Goal: Task Accomplishment & Management: Use online tool/utility

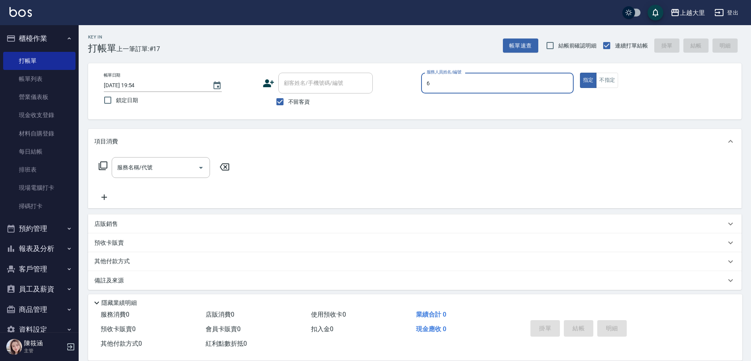
type input "[PERSON_NAME]比-6"
type button "true"
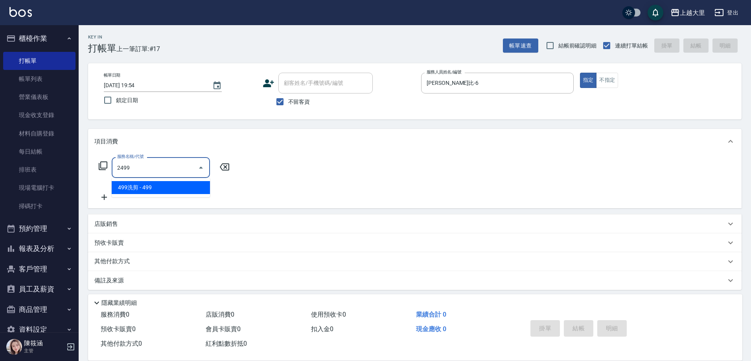
type input "499洗剪(2499)"
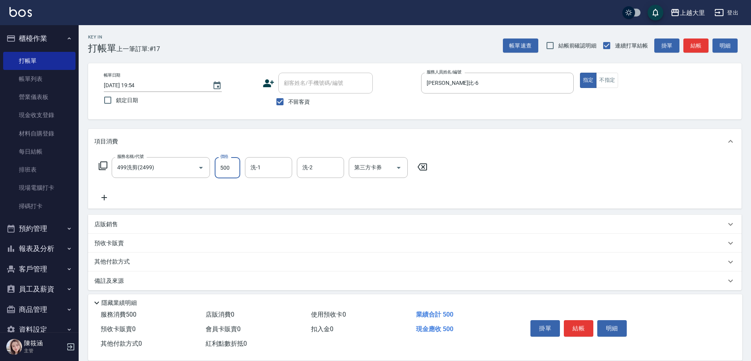
type input "500"
type input "Ivy-98"
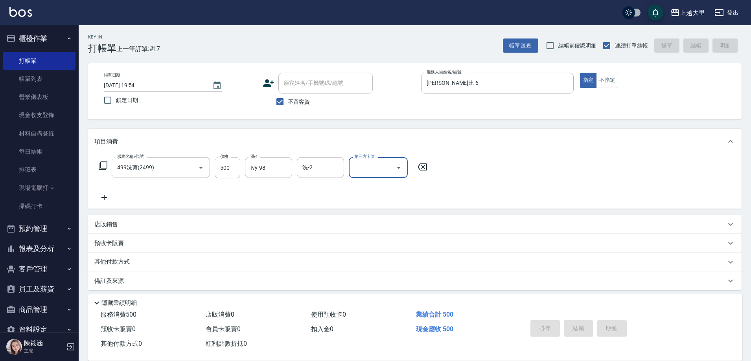
type input "[DATE] 20:27"
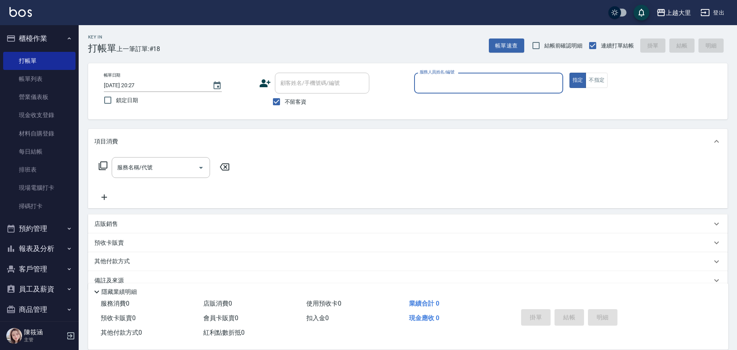
click at [34, 37] on button "櫃檯作業" at bounding box center [39, 38] width 72 height 20
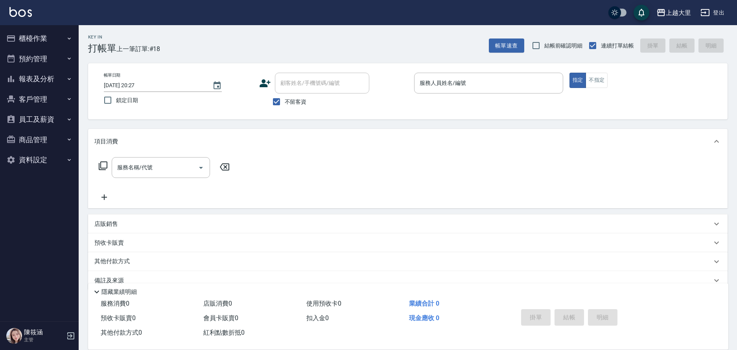
click at [31, 79] on button "報表及分析" at bounding box center [39, 79] width 72 height 20
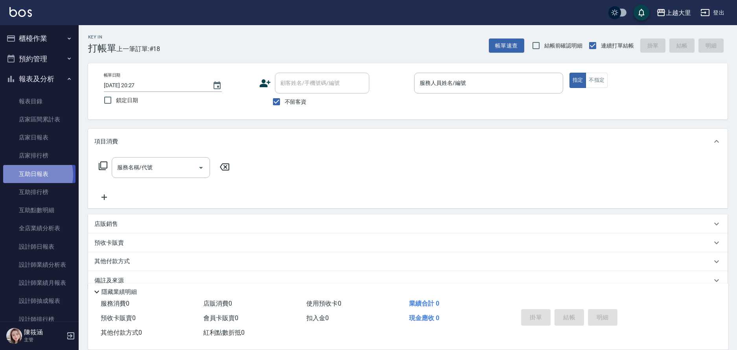
click at [34, 175] on link "互助日報表" at bounding box center [39, 174] width 72 height 18
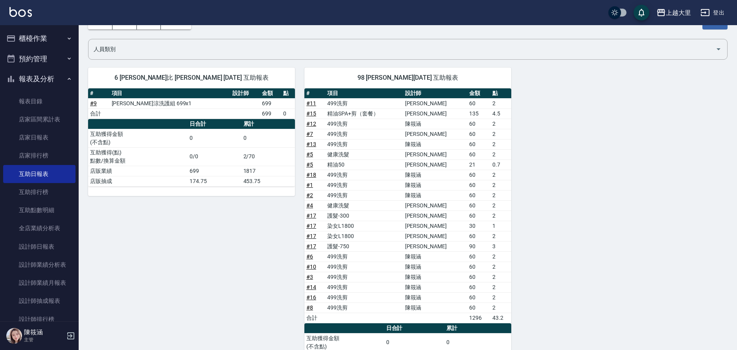
scroll to position [108, 0]
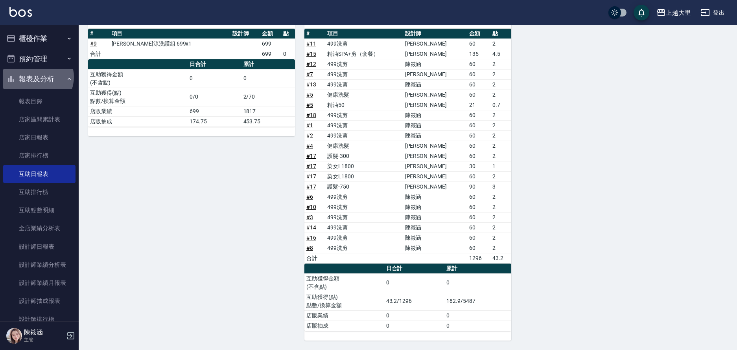
click at [36, 77] on button "報表及分析" at bounding box center [39, 79] width 72 height 20
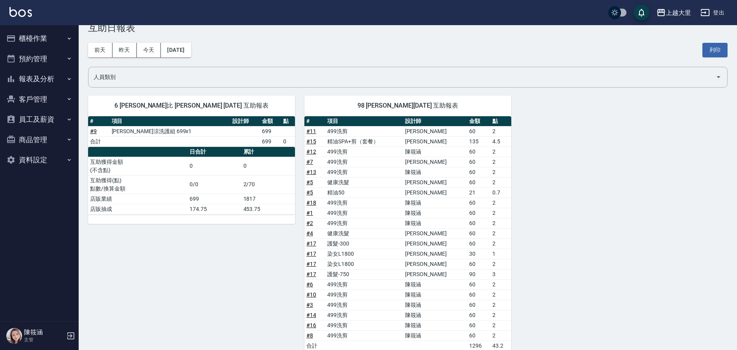
scroll to position [0, 0]
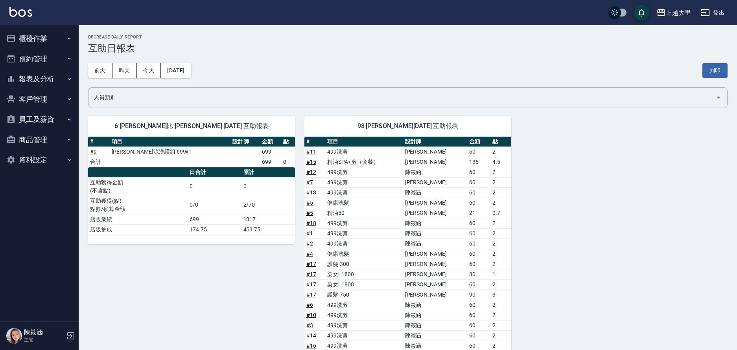
click at [17, 37] on button "櫃檯作業" at bounding box center [39, 38] width 72 height 20
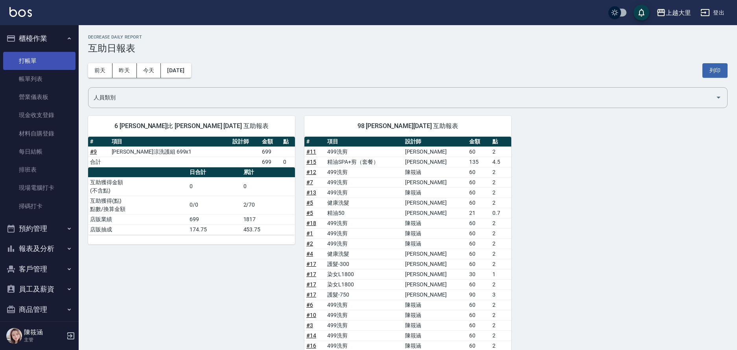
click at [30, 60] on link "打帳單" at bounding box center [39, 61] width 72 height 18
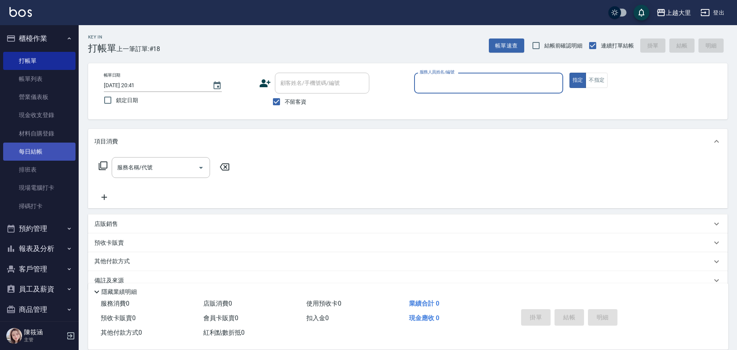
click at [55, 154] on link "每日結帳" at bounding box center [39, 152] width 72 height 18
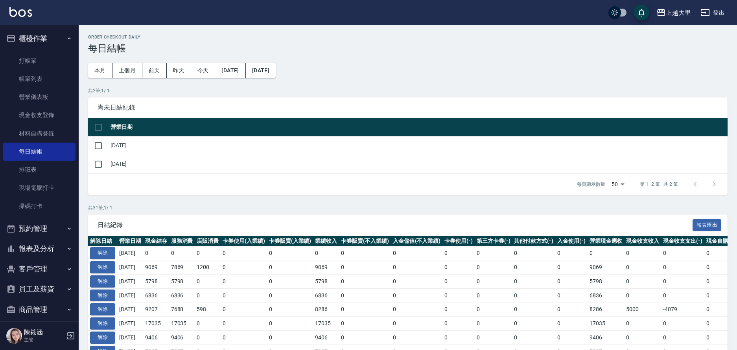
click at [108, 162] on td at bounding box center [98, 164] width 20 height 18
click at [99, 165] on input "checkbox" at bounding box center [98, 164] width 17 height 17
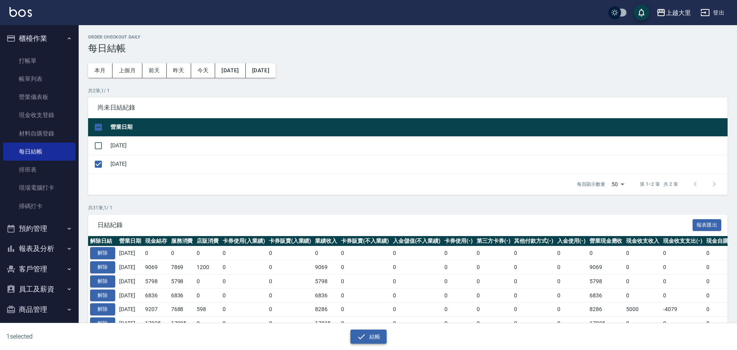
click at [363, 336] on icon "button" at bounding box center [361, 336] width 9 height 9
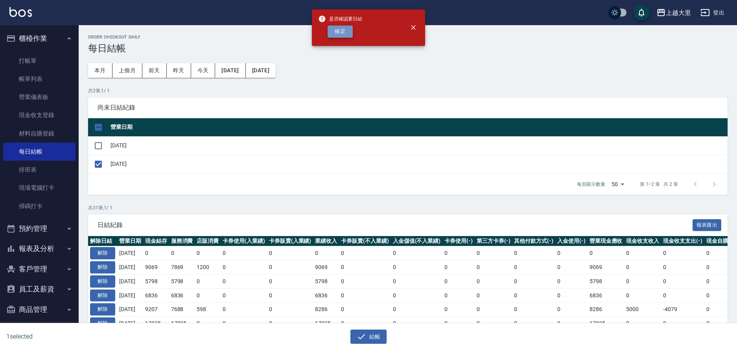
click at [340, 31] on button "確定" at bounding box center [339, 32] width 25 height 12
checkbox input "false"
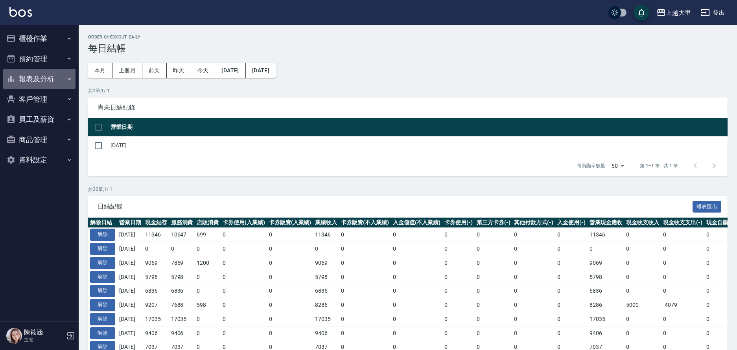
click at [35, 78] on button "報表及分析" at bounding box center [39, 79] width 72 height 20
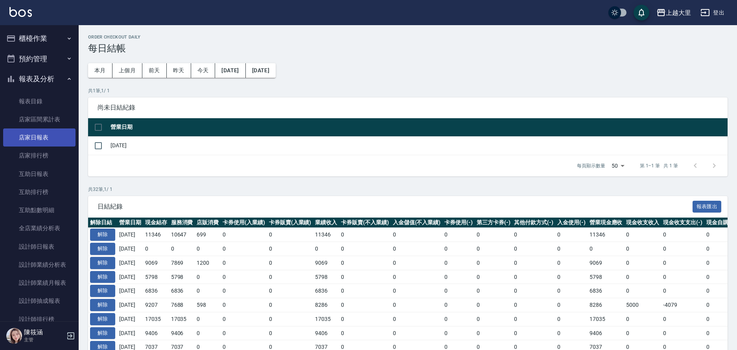
click at [49, 138] on link "店家日報表" at bounding box center [39, 138] width 72 height 18
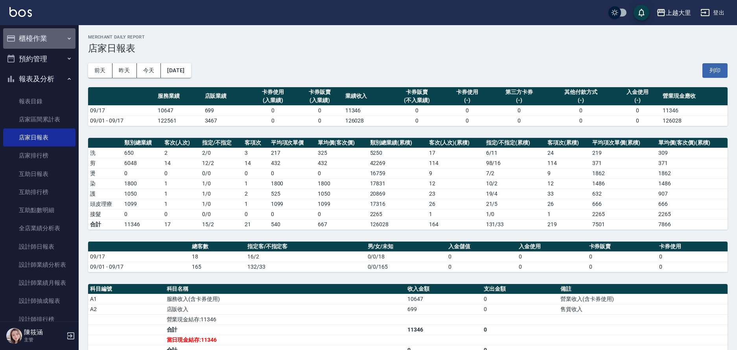
click at [40, 39] on button "櫃檯作業" at bounding box center [39, 38] width 72 height 20
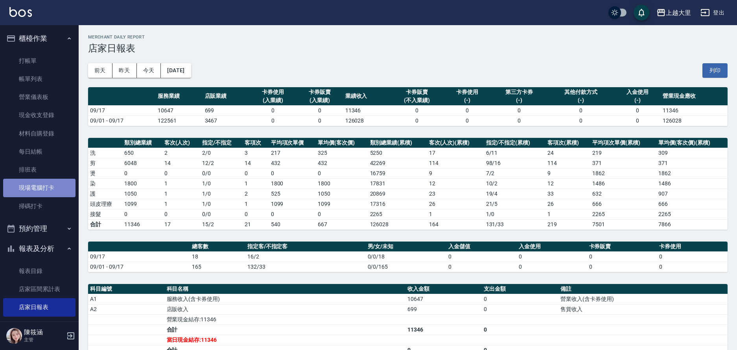
click at [47, 183] on link "現場電腦打卡" at bounding box center [39, 188] width 72 height 18
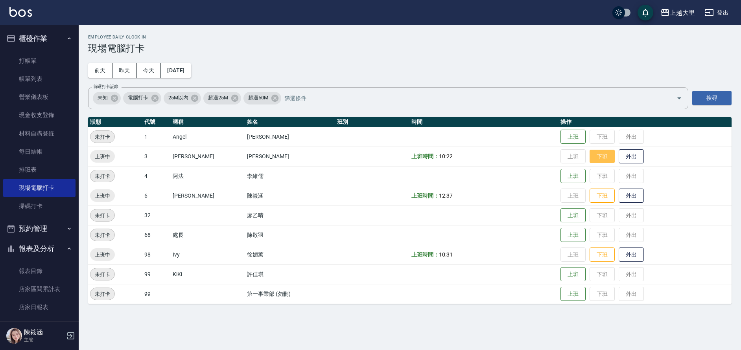
click at [605, 161] on button "下班" at bounding box center [601, 157] width 25 height 14
click at [604, 195] on button "下班" at bounding box center [601, 196] width 25 height 14
click at [610, 253] on button "下班" at bounding box center [601, 255] width 25 height 14
